Goal: Communication & Community: Answer question/provide support

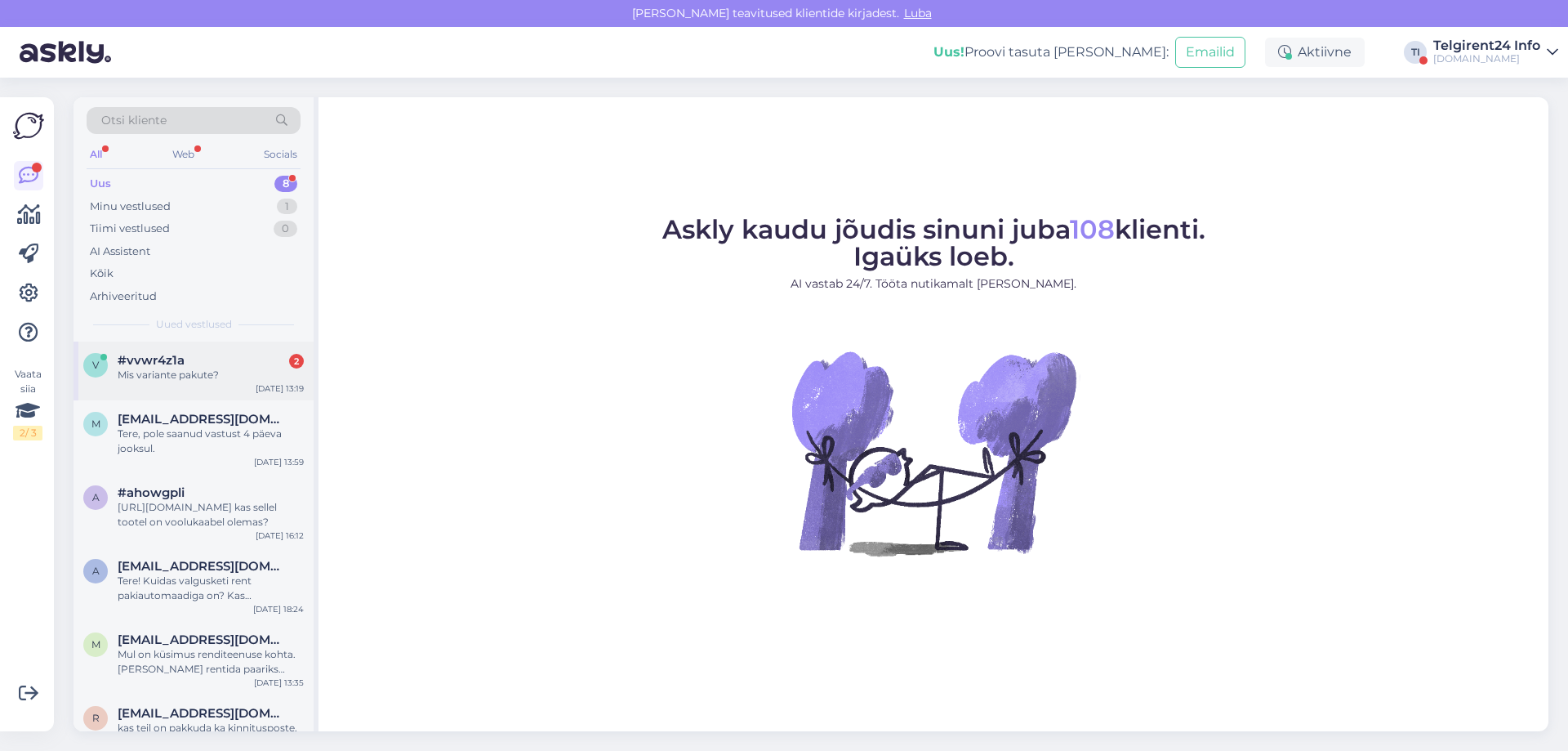
click at [171, 374] on div "Mis variante pakute?" at bounding box center [210, 376] width 186 height 15
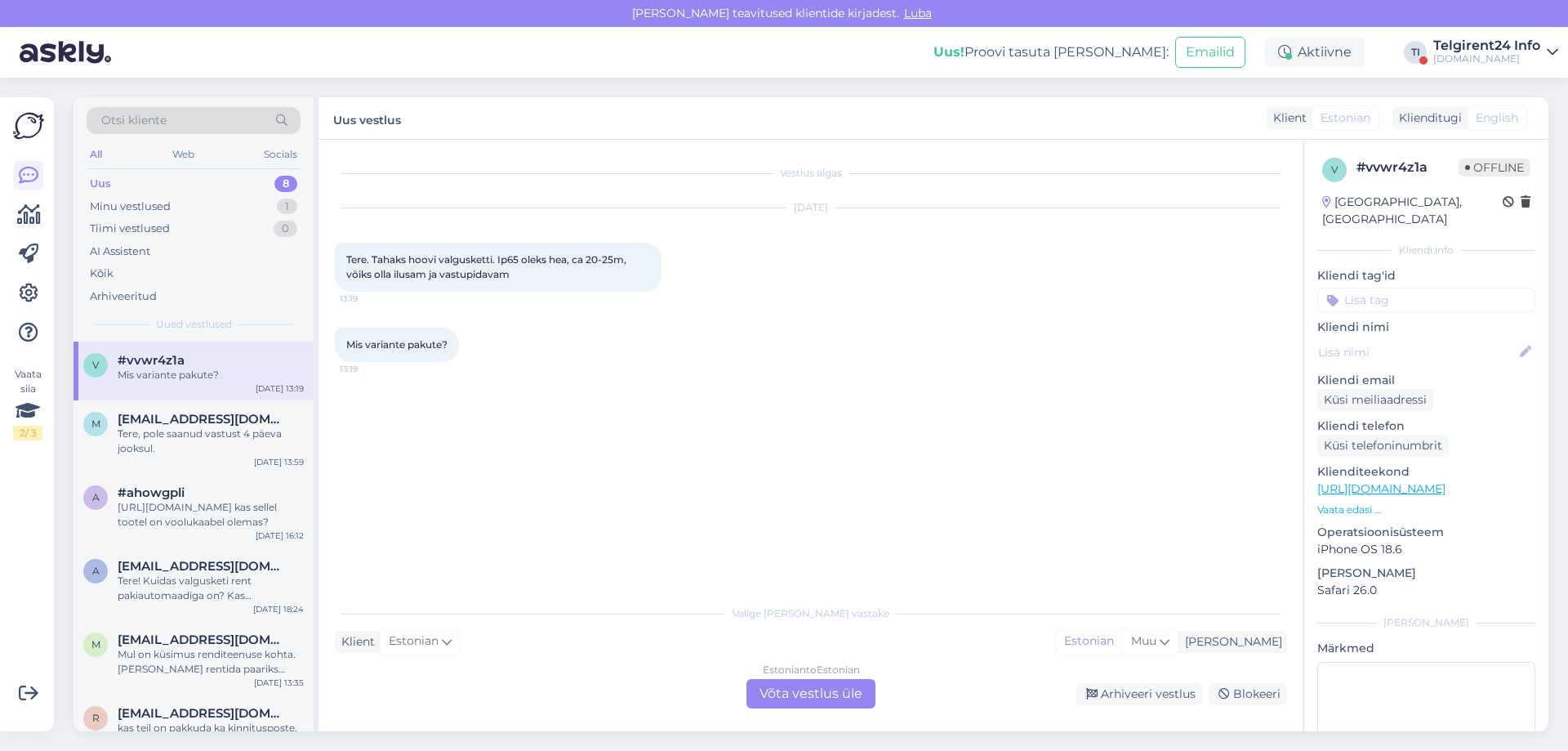
click at [804, 697] on div "Estonian to Estonian Võta vestlus üle" at bounding box center [811, 693] width 129 height 29
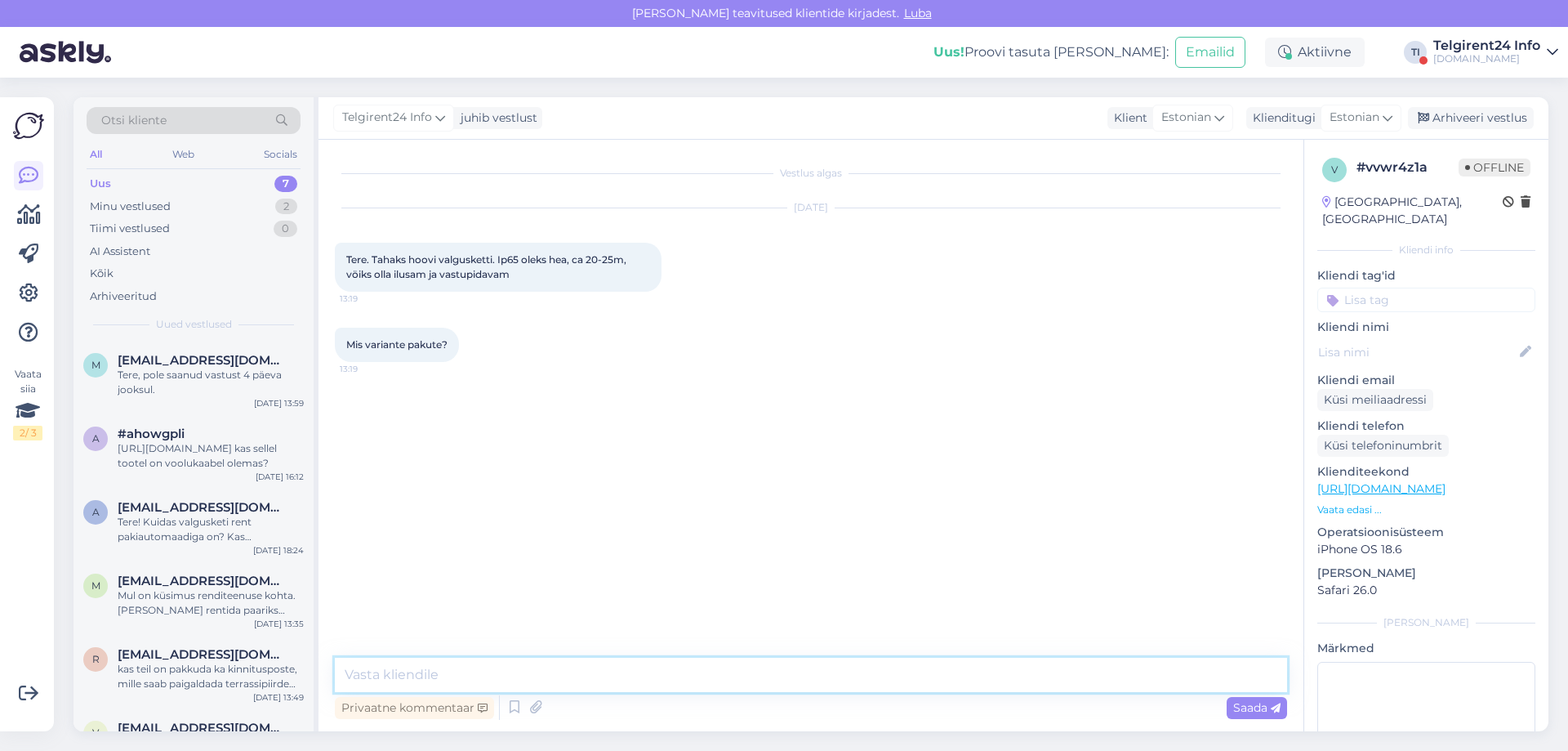
click at [661, 680] on textarea at bounding box center [811, 674] width 952 height 34
paste textarea "[URL][DOMAIN_NAME]"
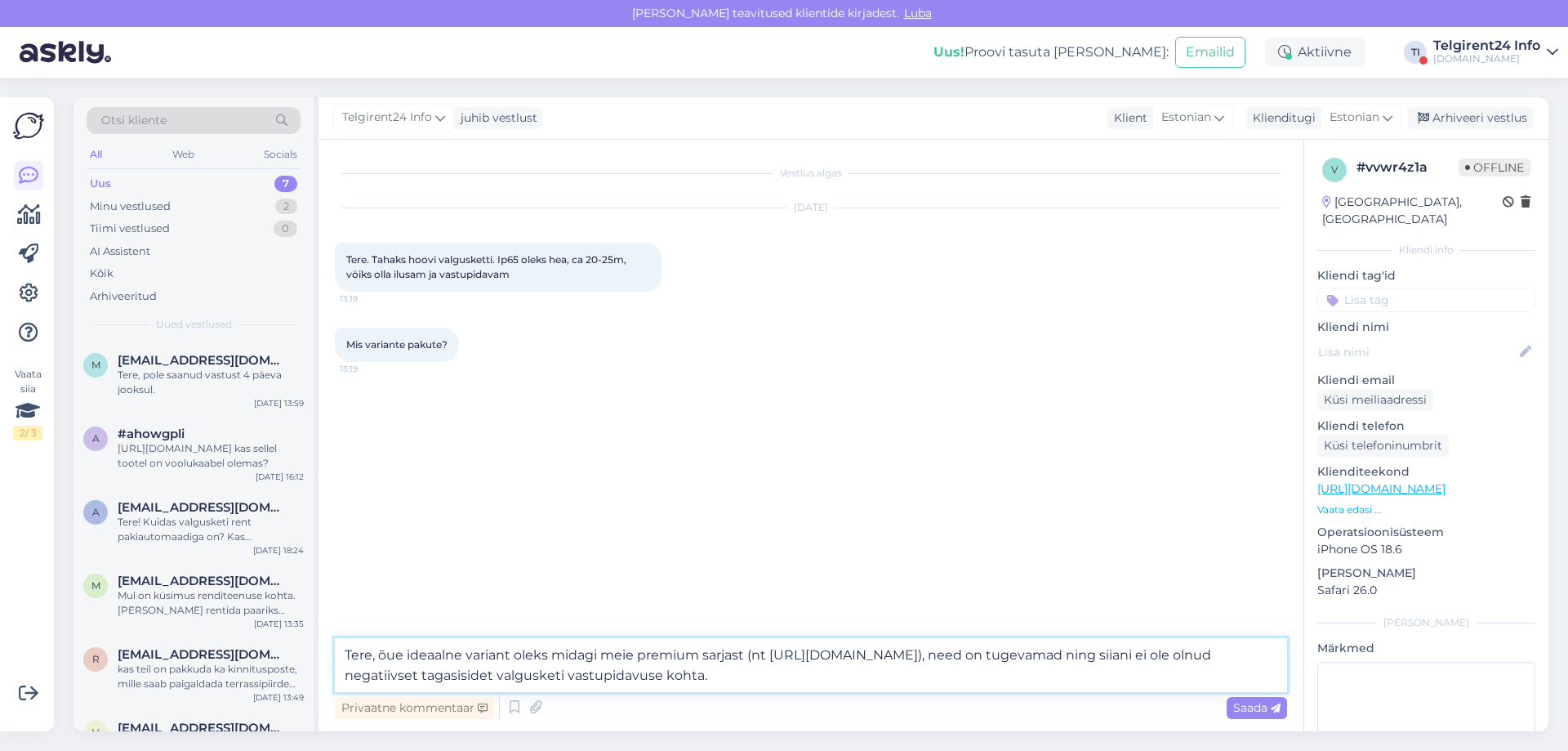
click at [907, 675] on textarea "Tere, õue ideaalne variant oleks midagi meie premium sarjast (nt [URL][DOMAIN_N…" at bounding box center [811, 665] width 952 height 54
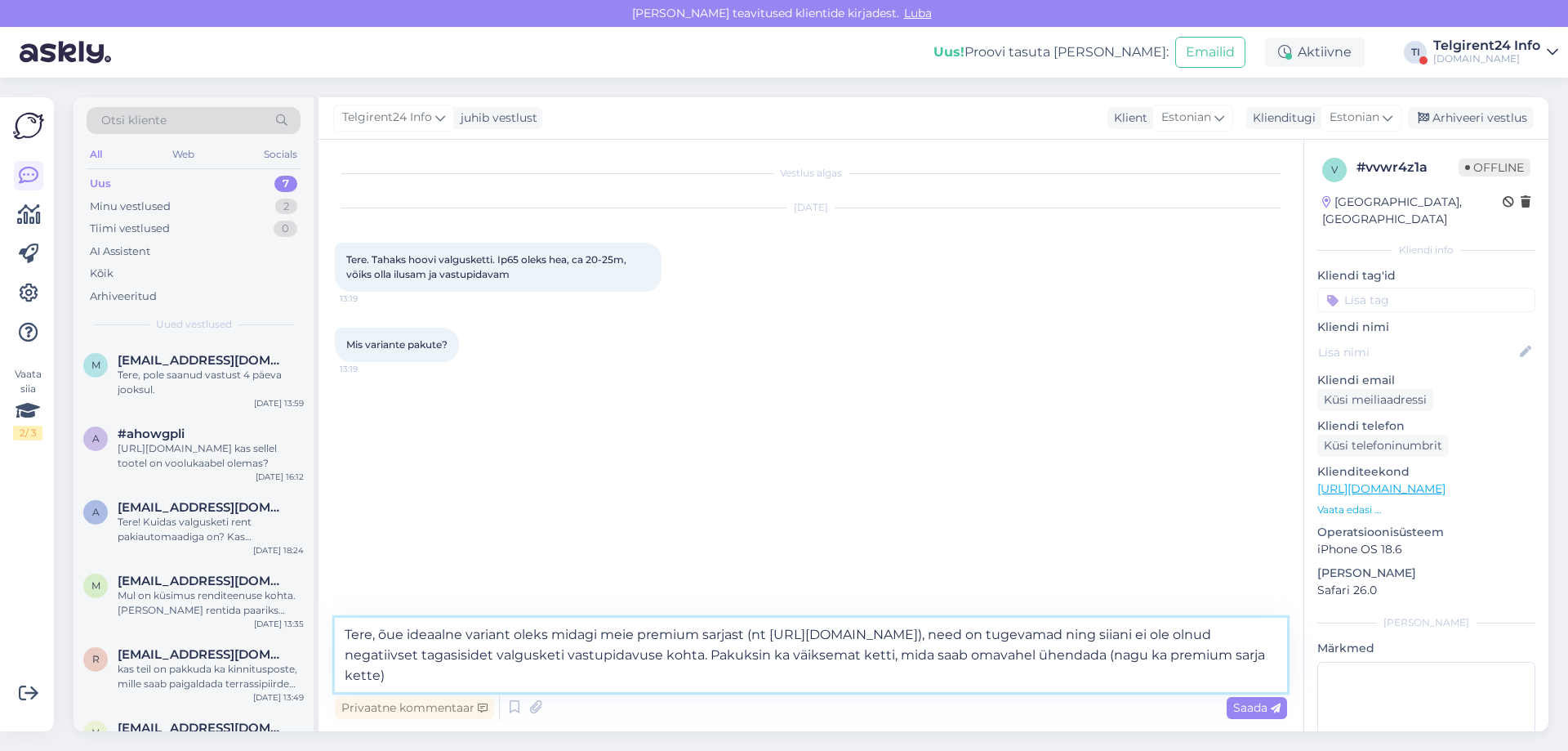
click at [905, 648] on textarea "Tere, õue ideaalne variant oleks midagi meie premium sarjast (nt [URL][DOMAIN_N…" at bounding box center [811, 655] width 952 height 74
click at [903, 649] on textarea "Tere, õue ideaalne variant oleks midagi meie premium sarjast (nt [URL][DOMAIN_N…" at bounding box center [811, 655] width 952 height 74
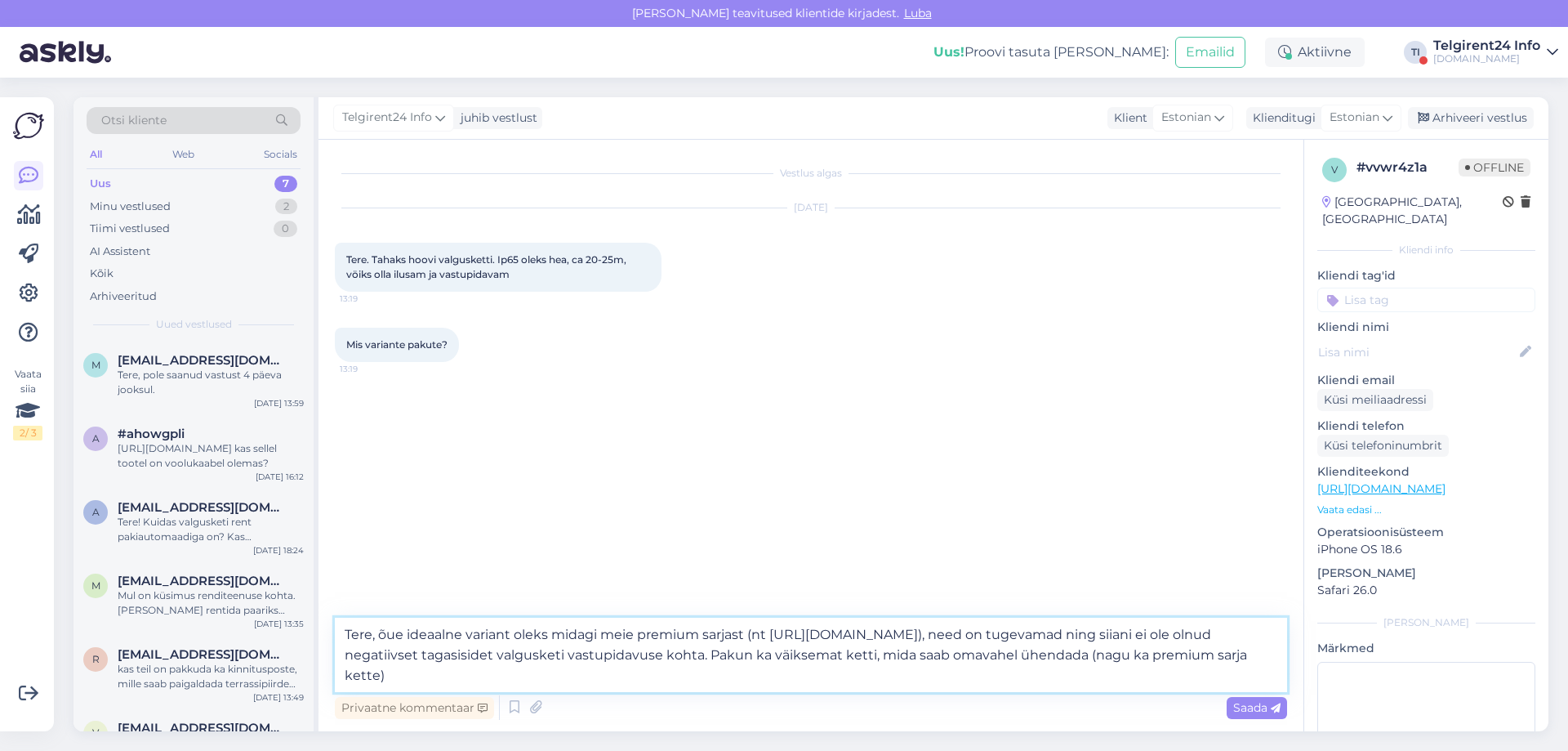
click at [580, 669] on textarea "Tere, õue ideaalne variant oleks midagi meie premium sarjast (nt [URL][DOMAIN_N…" at bounding box center [811, 655] width 952 height 74
paste textarea "[URL][DOMAIN_NAME]"
drag, startPoint x: 890, startPoint y: 674, endPoint x: 502, endPoint y: 678, distance: 388.0
click at [502, 678] on textarea "Tere, õue ideaalne variant oleks midagi meie premium sarjast (nt [URL][DOMAIN_N…" at bounding box center [811, 655] width 952 height 74
click at [903, 687] on textarea "Tere, õue ideaalne variant oleks midagi meie premium sarjast (nt [URL][DOMAIN_N…" at bounding box center [811, 655] width 952 height 74
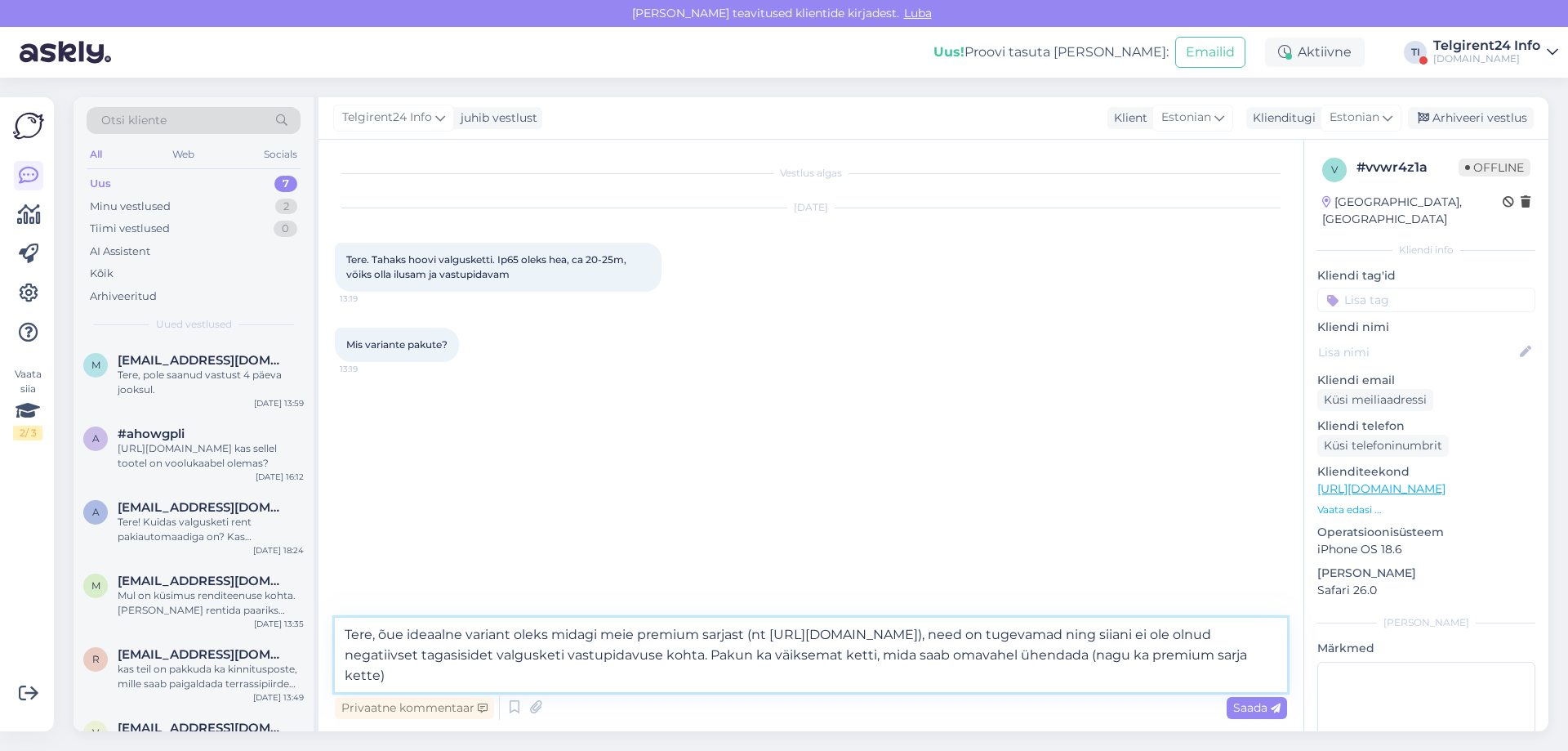
paste textarea "[URL][DOMAIN_NAME]"
type textarea "Tere, õue ideaalne variant oleks midagi meie premium sarjast (nt [URL][DOMAIN_N…"
